Goal: Information Seeking & Learning: Learn about a topic

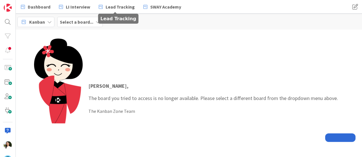
click at [93, 22] on div "Select a board..." at bounding box center [79, 22] width 45 height 10
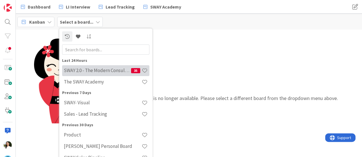
click at [100, 69] on h4 "SWAY 2.0 - The Modern Consulting Blueprint" at bounding box center [97, 71] width 67 height 6
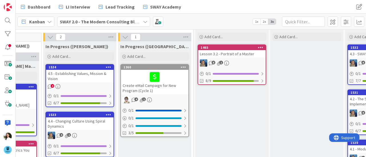
scroll to position [17, 430]
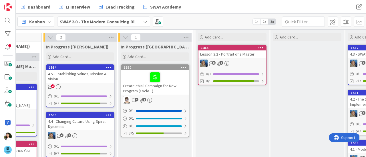
click at [93, 76] on div "4.5 - Establishing Values, Mission & Vision" at bounding box center [79, 76] width 67 height 13
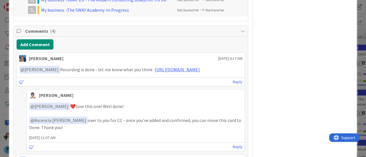
scroll to position [310, 0]
click at [165, 72] on link "https://www.veed.io/view/0b91ec30-9293-43d3-8644-e875afd75a2b?panel=share" at bounding box center [177, 70] width 45 height 6
click at [0, 75] on div "ID 1534 SWAY 2.0 - The Modern Consulting Blueprint In Progress (Fike) Title 43 …" at bounding box center [183, 78] width 366 height 157
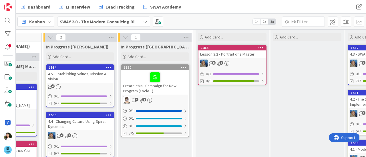
click at [85, 124] on div "4.4 - Changing Culture Using Spiral Dynamics" at bounding box center [79, 124] width 67 height 13
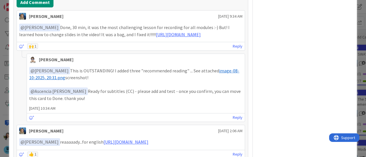
scroll to position [352, 0]
click at [156, 37] on link "https://www.veed.io/view/6b96db80-07e7-4383-b3f3-6b45d8129356?panel=share" at bounding box center [178, 34] width 45 height 6
click at [0, 87] on div "ID 1533 SWAY 2.0 - The Modern Consulting Blueprint In Progress (Fike) Title 44 …" at bounding box center [183, 78] width 366 height 157
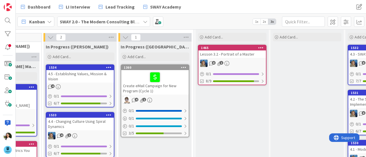
scroll to position [22, 430]
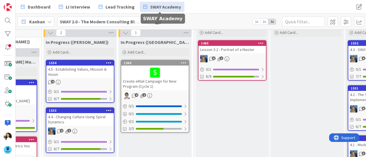
click at [157, 7] on span "SWAY Academy" at bounding box center [165, 6] width 31 height 7
